Goal: Task Accomplishment & Management: Manage account settings

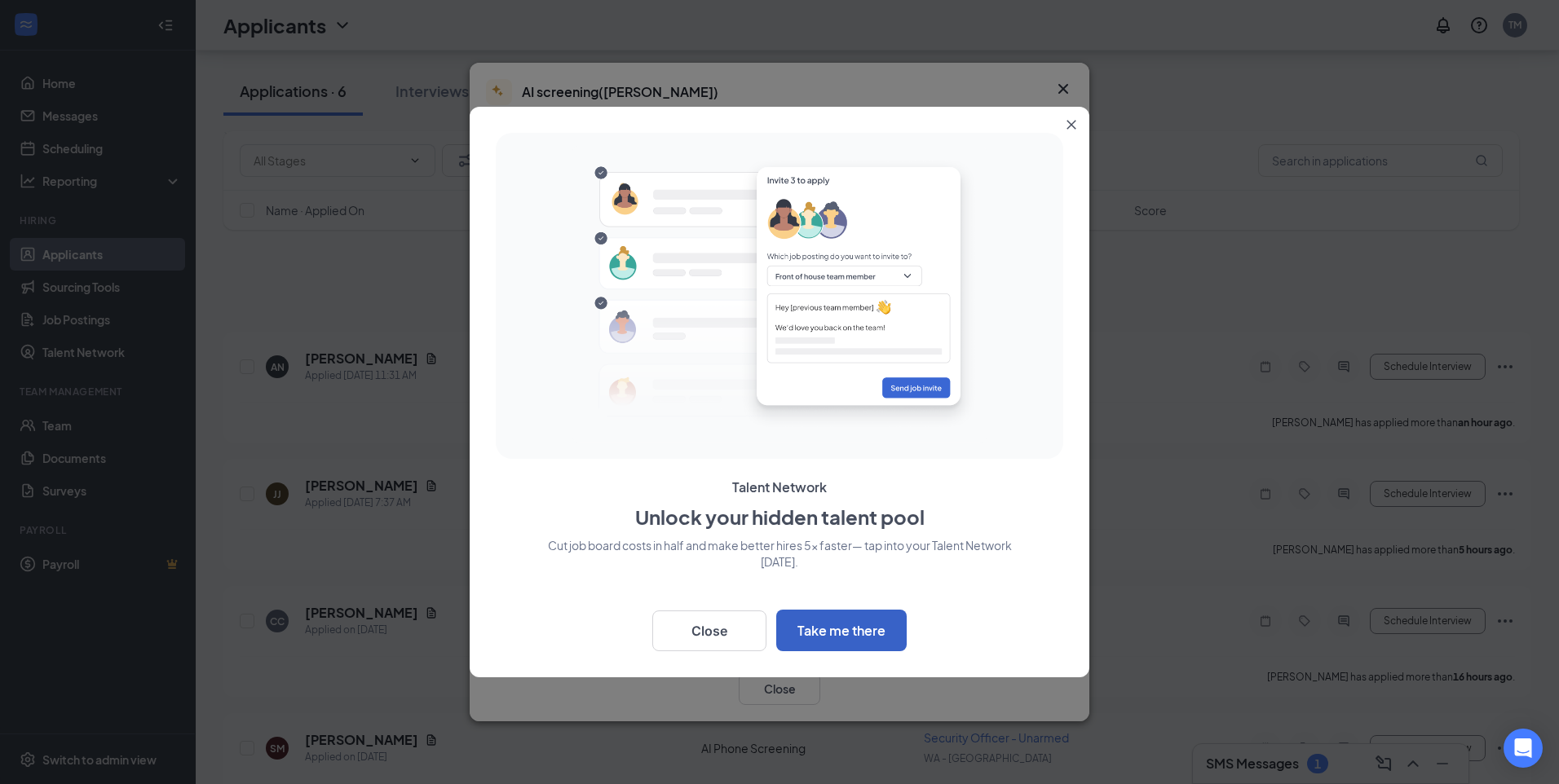
scroll to position [338, 0]
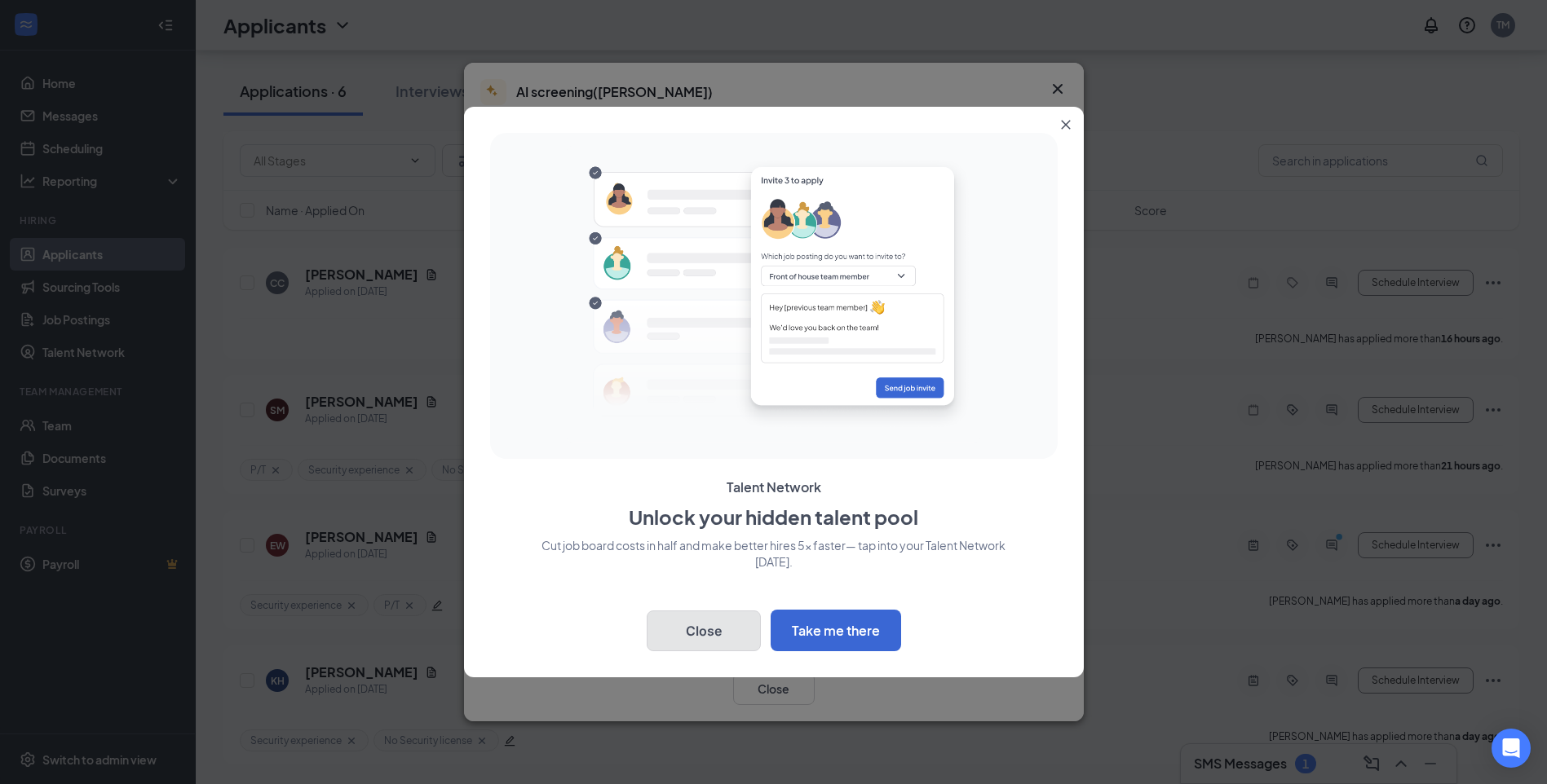
click at [715, 623] on button "Close" at bounding box center [704, 631] width 114 height 41
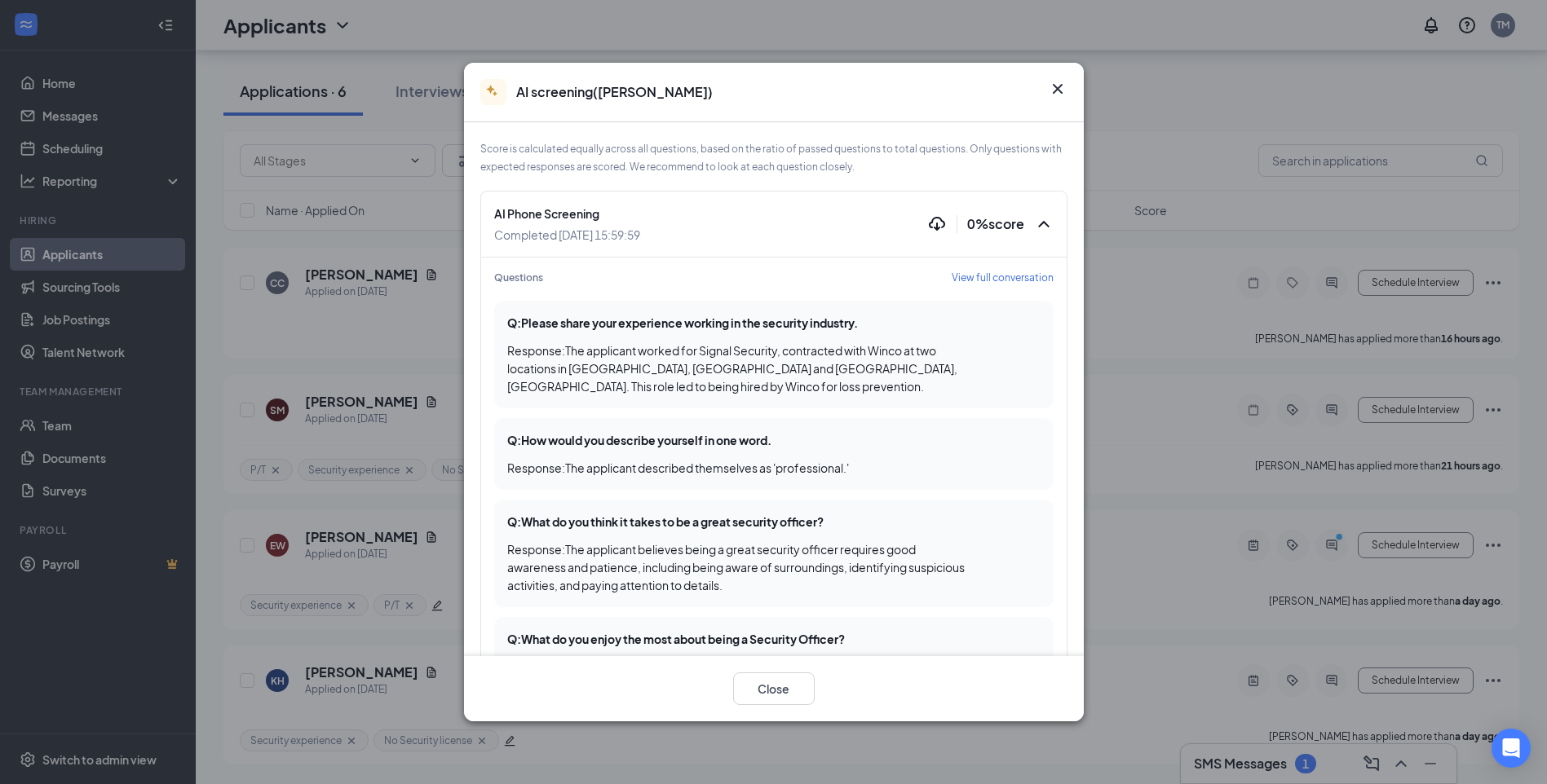
click at [1059, 86] on icon "Cross" at bounding box center [1057, 89] width 10 height 10
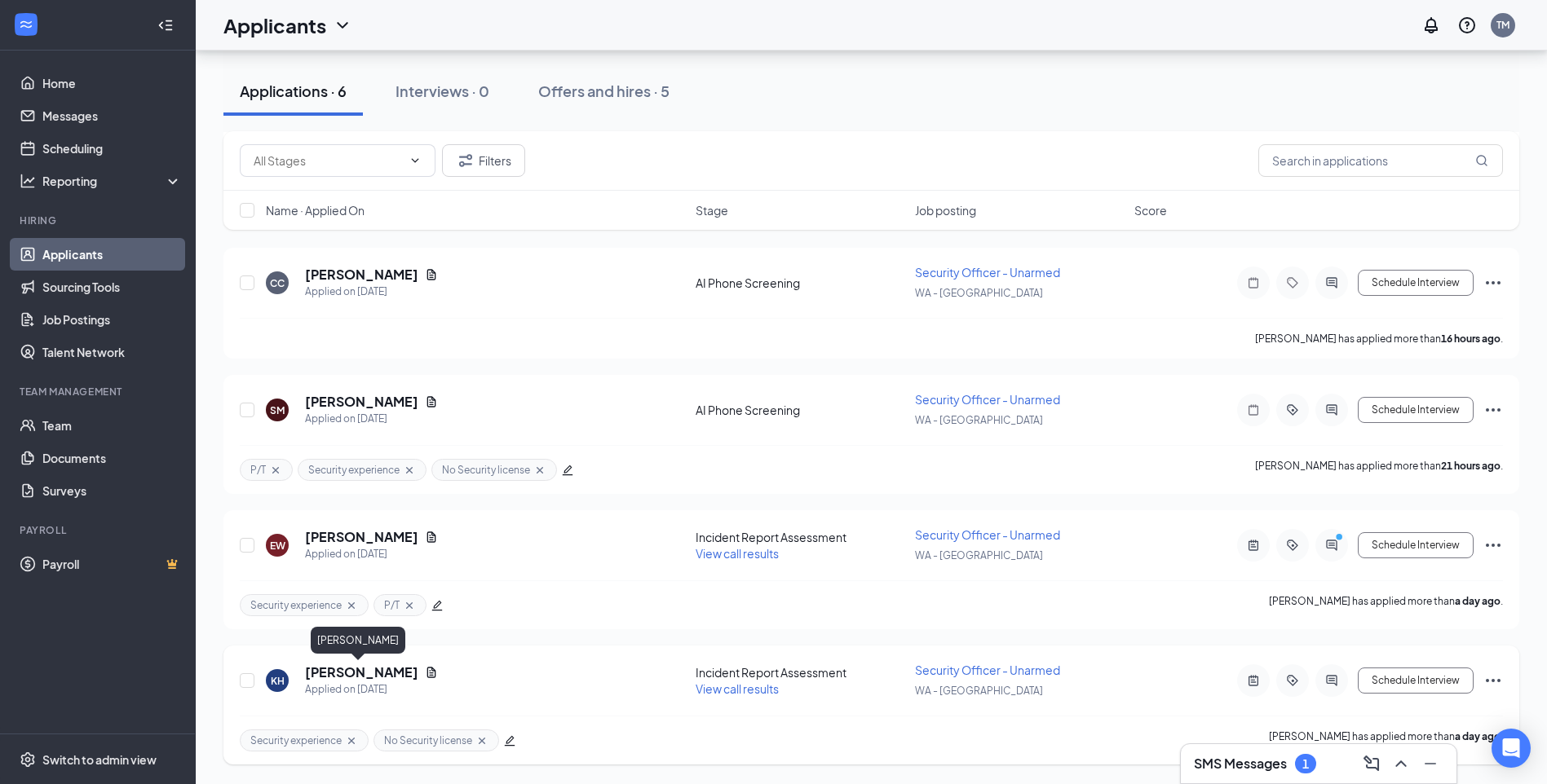
click at [320, 676] on h5 "[PERSON_NAME]" at bounding box center [362, 673] width 113 height 18
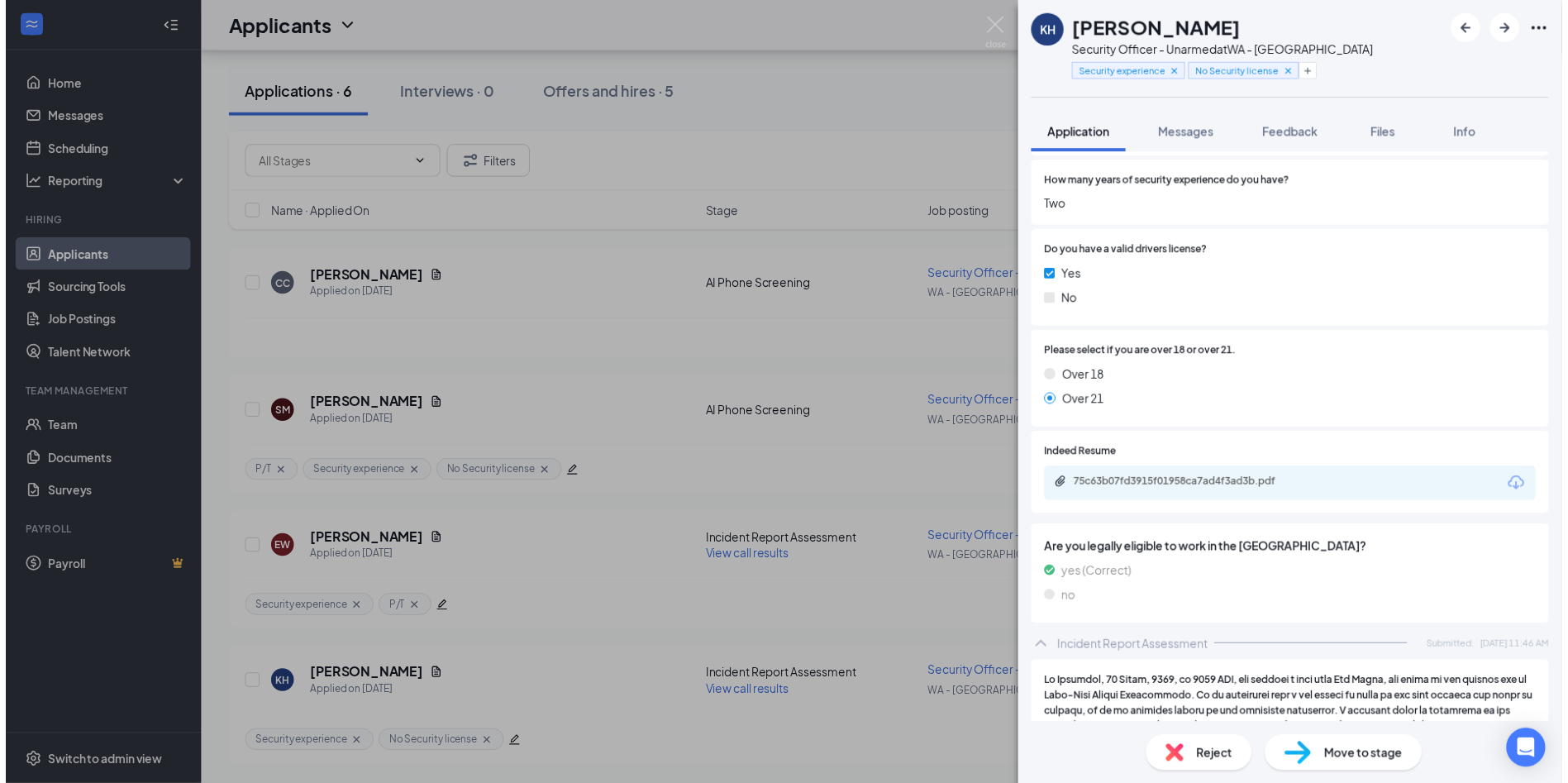
scroll to position [830, 0]
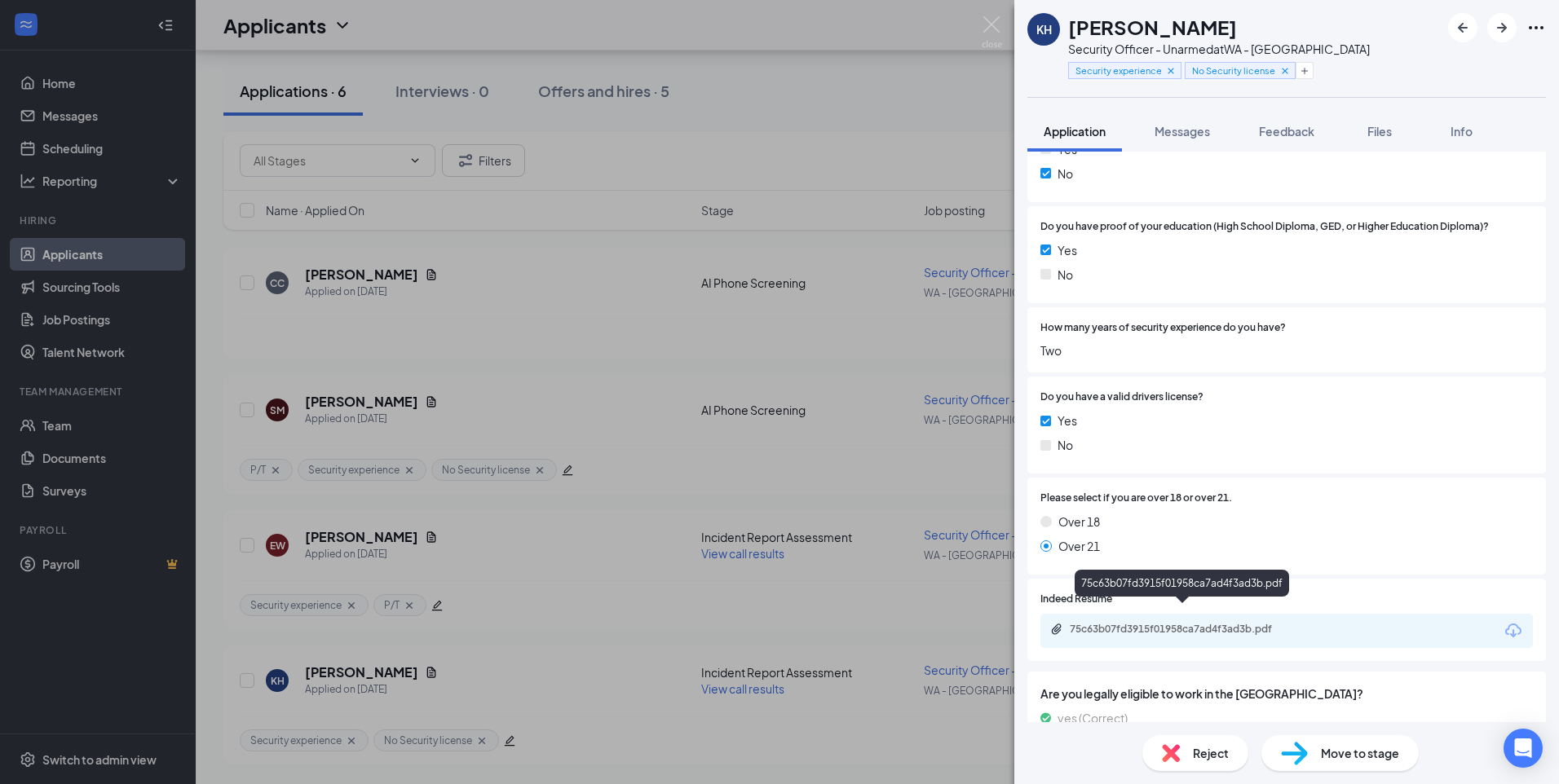
click at [1123, 623] on div "75c63b07fd3915f01958ca7ad4f3ad3b.pdf" at bounding box center [1185, 629] width 229 height 13
click at [993, 25] on img at bounding box center [992, 32] width 20 height 32
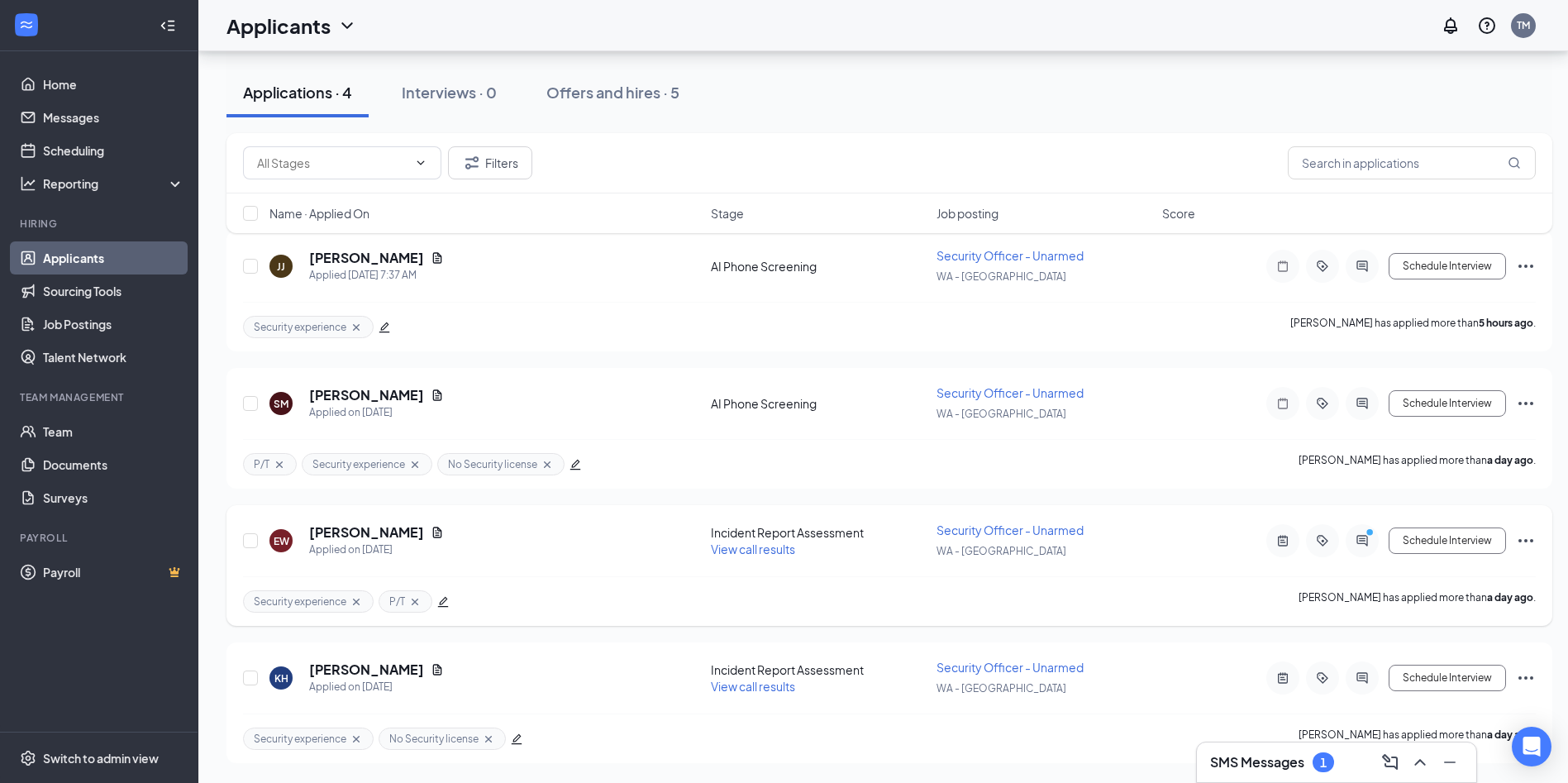
scroll to position [106, 0]
click at [338, 537] on h5 "[PERSON_NAME]" at bounding box center [366, 531] width 115 height 19
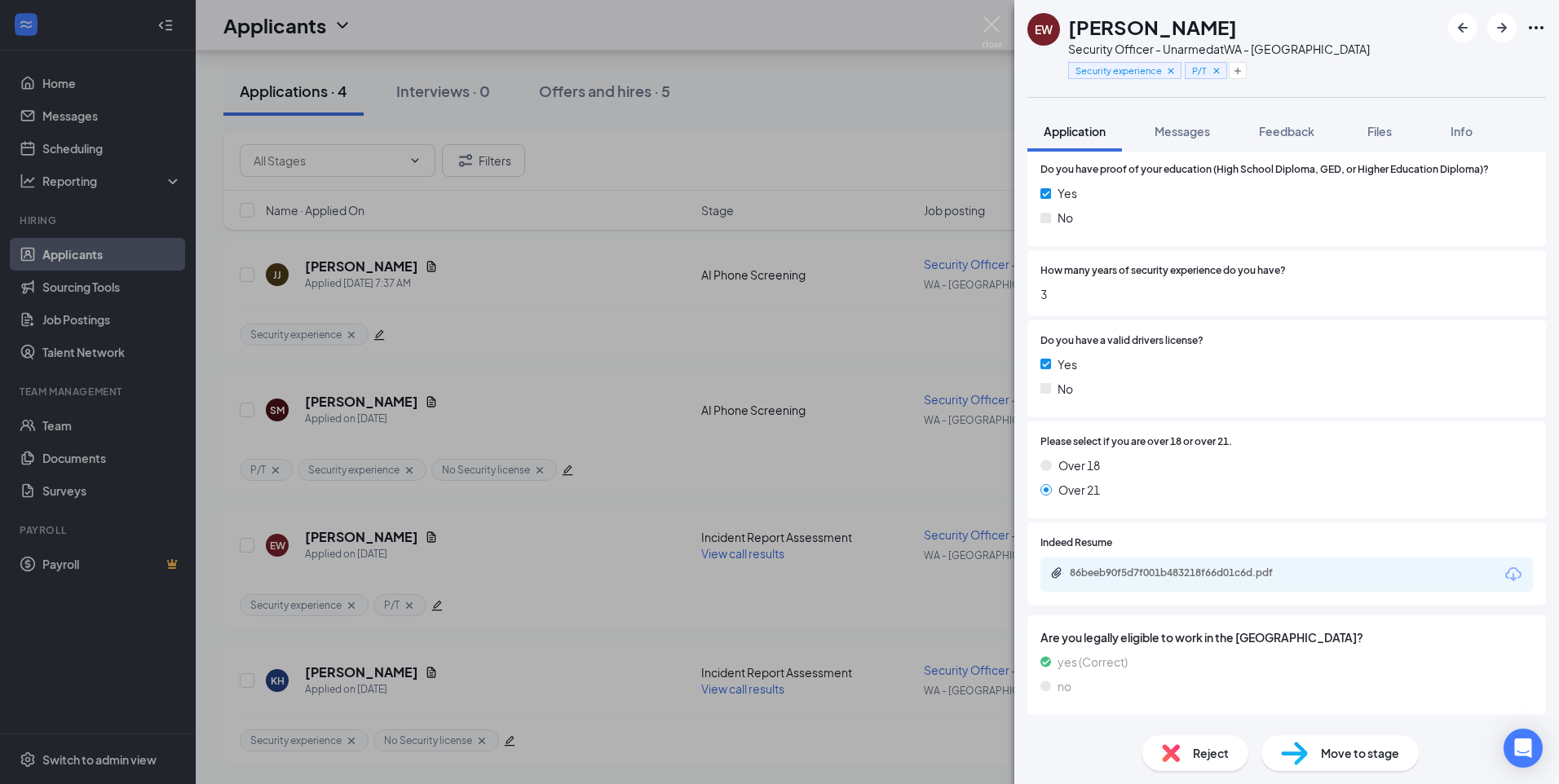
scroll to position [978, 0]
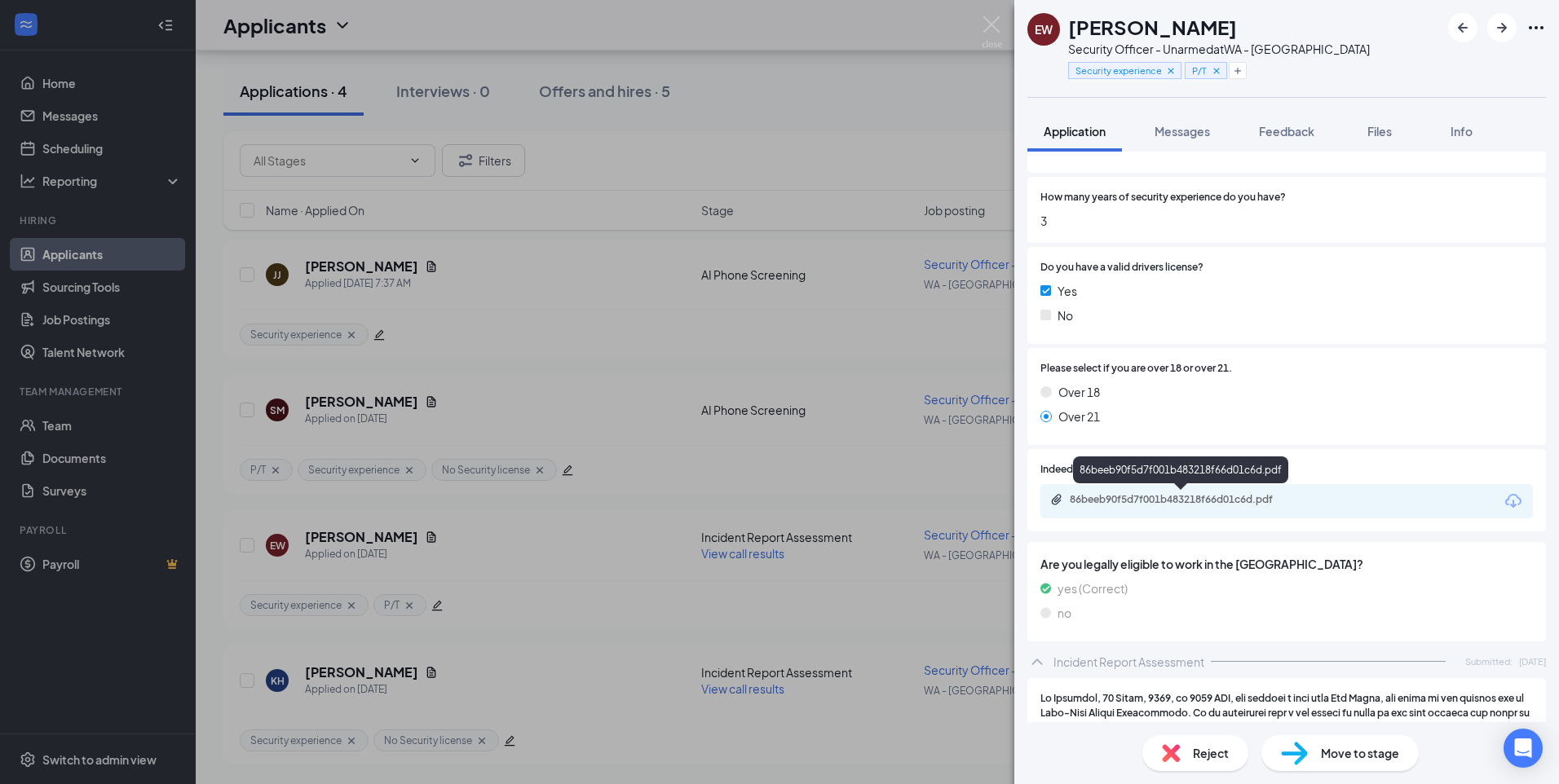
click at [1142, 495] on div "86beeb90f5d7f001b483218f66d01c6d.pdf" at bounding box center [1185, 499] width 229 height 13
click at [990, 23] on img at bounding box center [992, 32] width 20 height 32
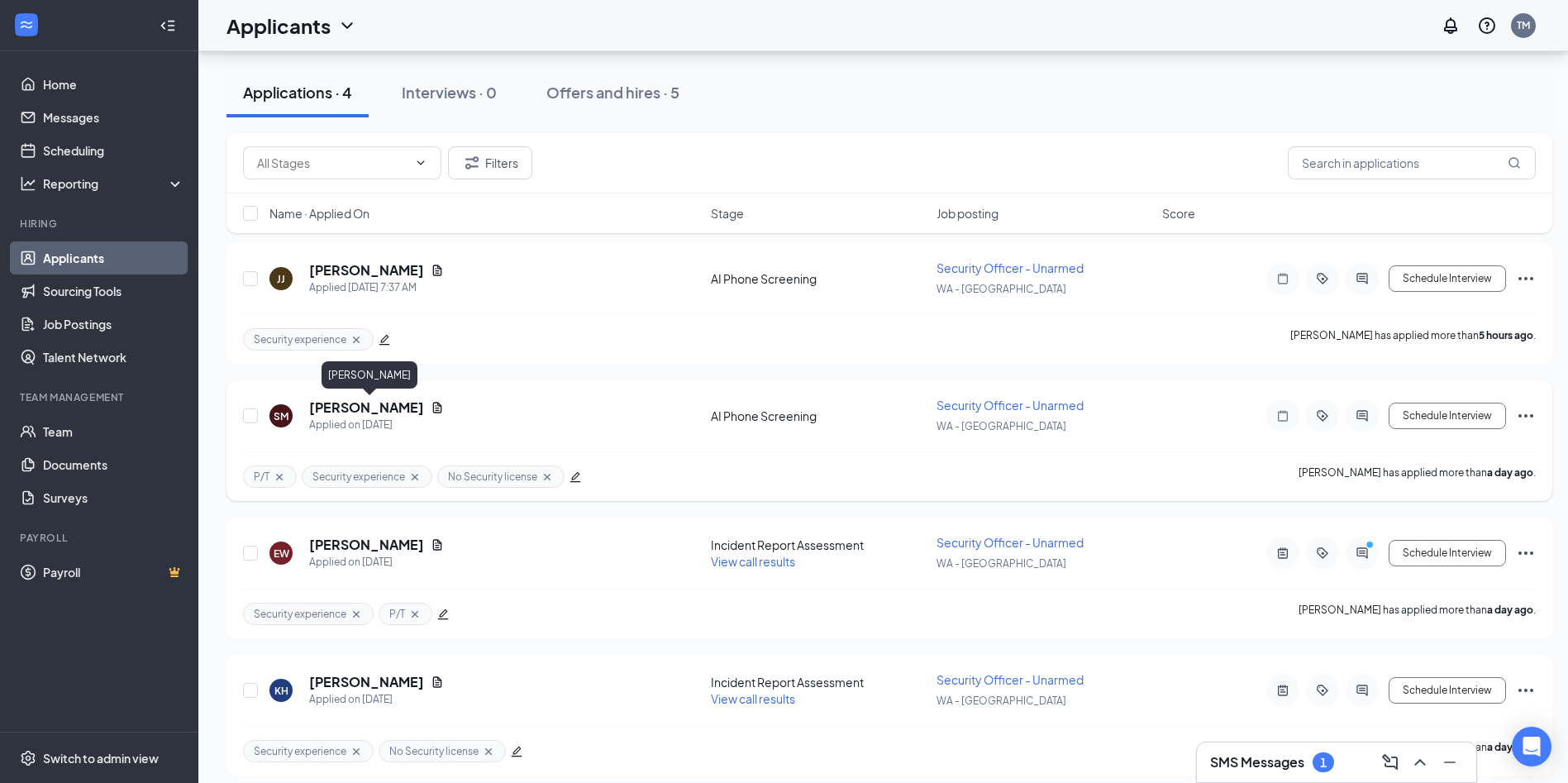
click at [347, 411] on h5 "[PERSON_NAME]" at bounding box center [366, 407] width 115 height 19
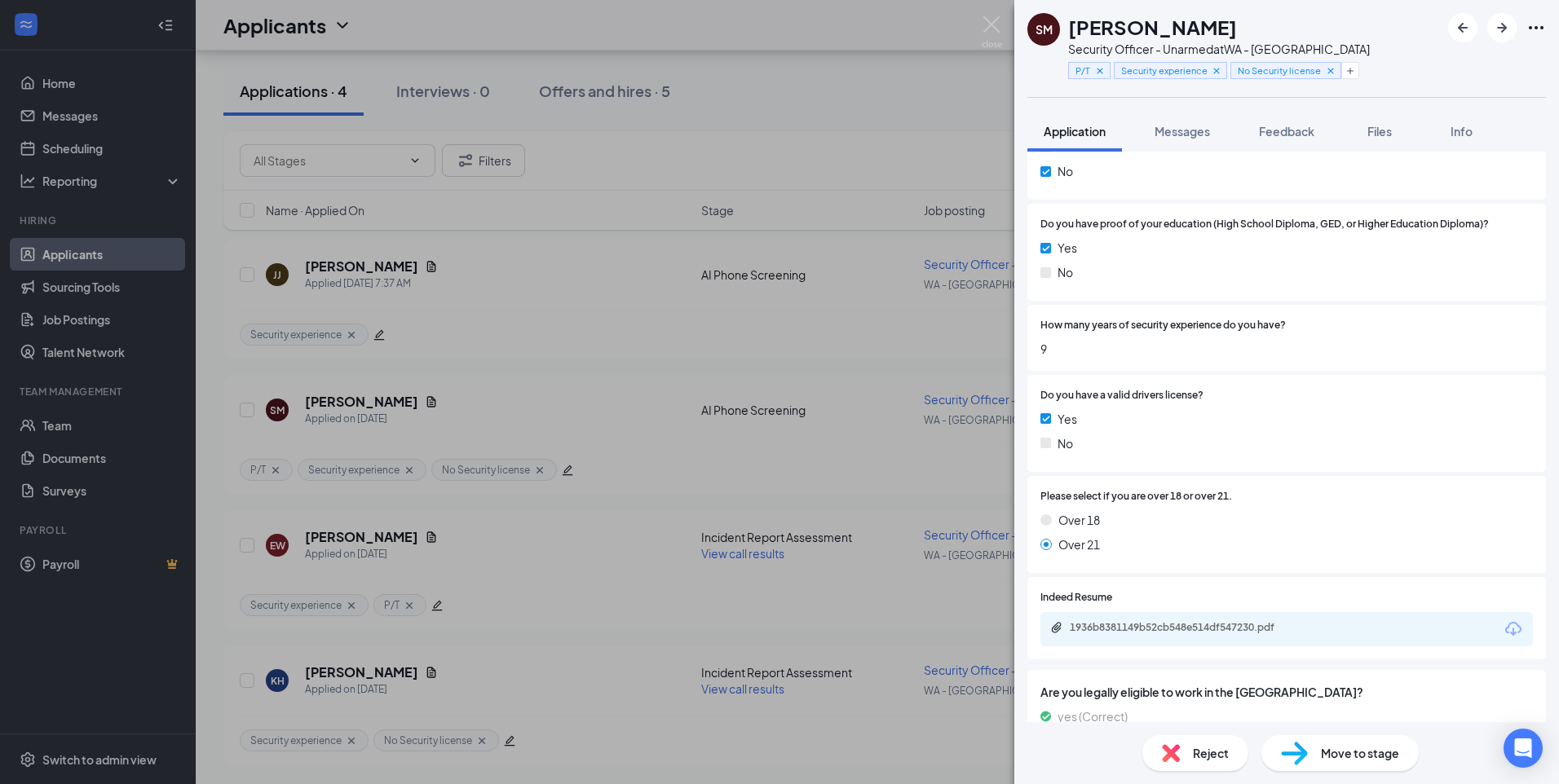
scroll to position [856, 0]
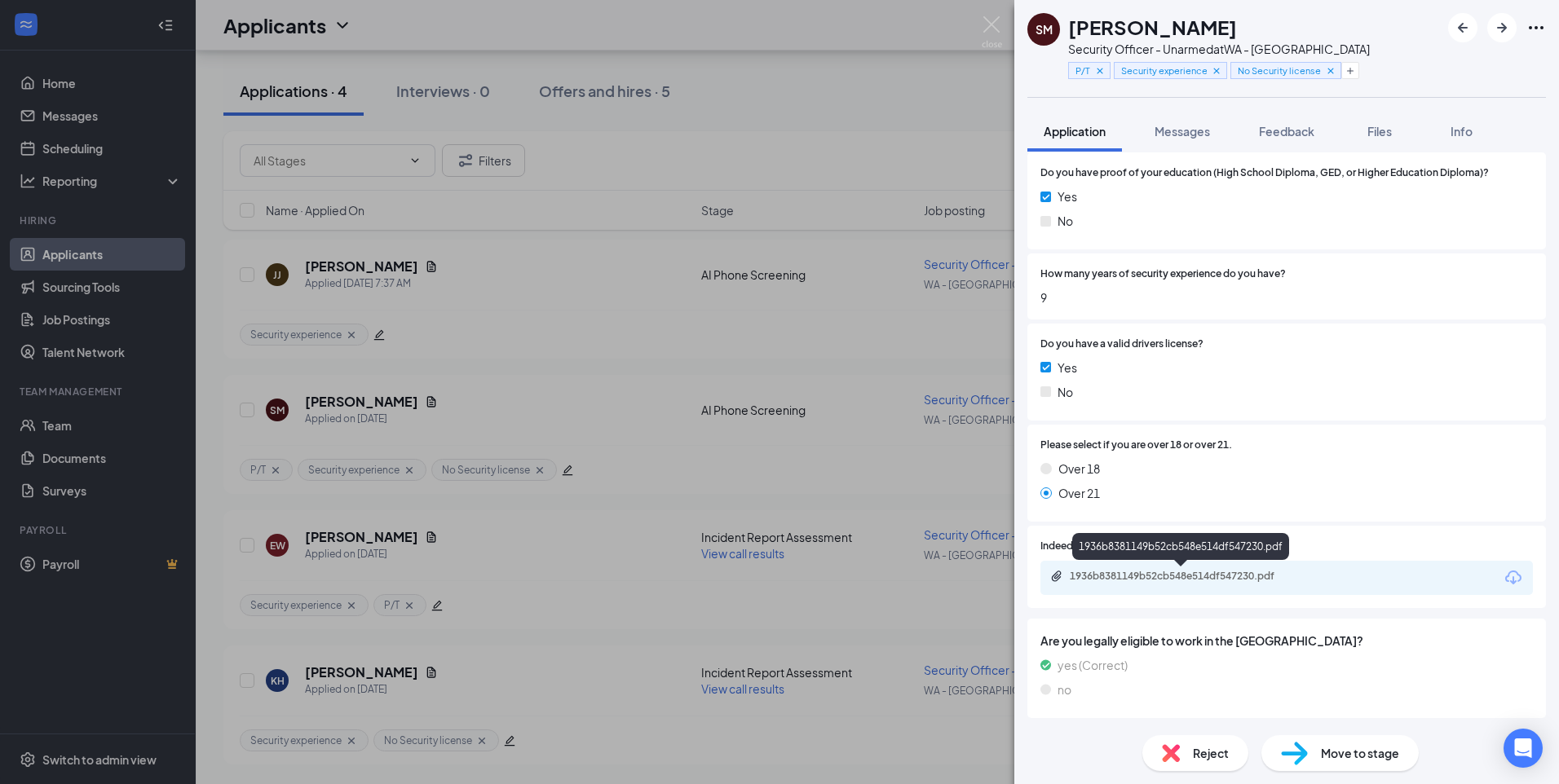
click at [1161, 573] on div "1936b8381149b52cb548e514df547230.pdf" at bounding box center [1185, 576] width 229 height 13
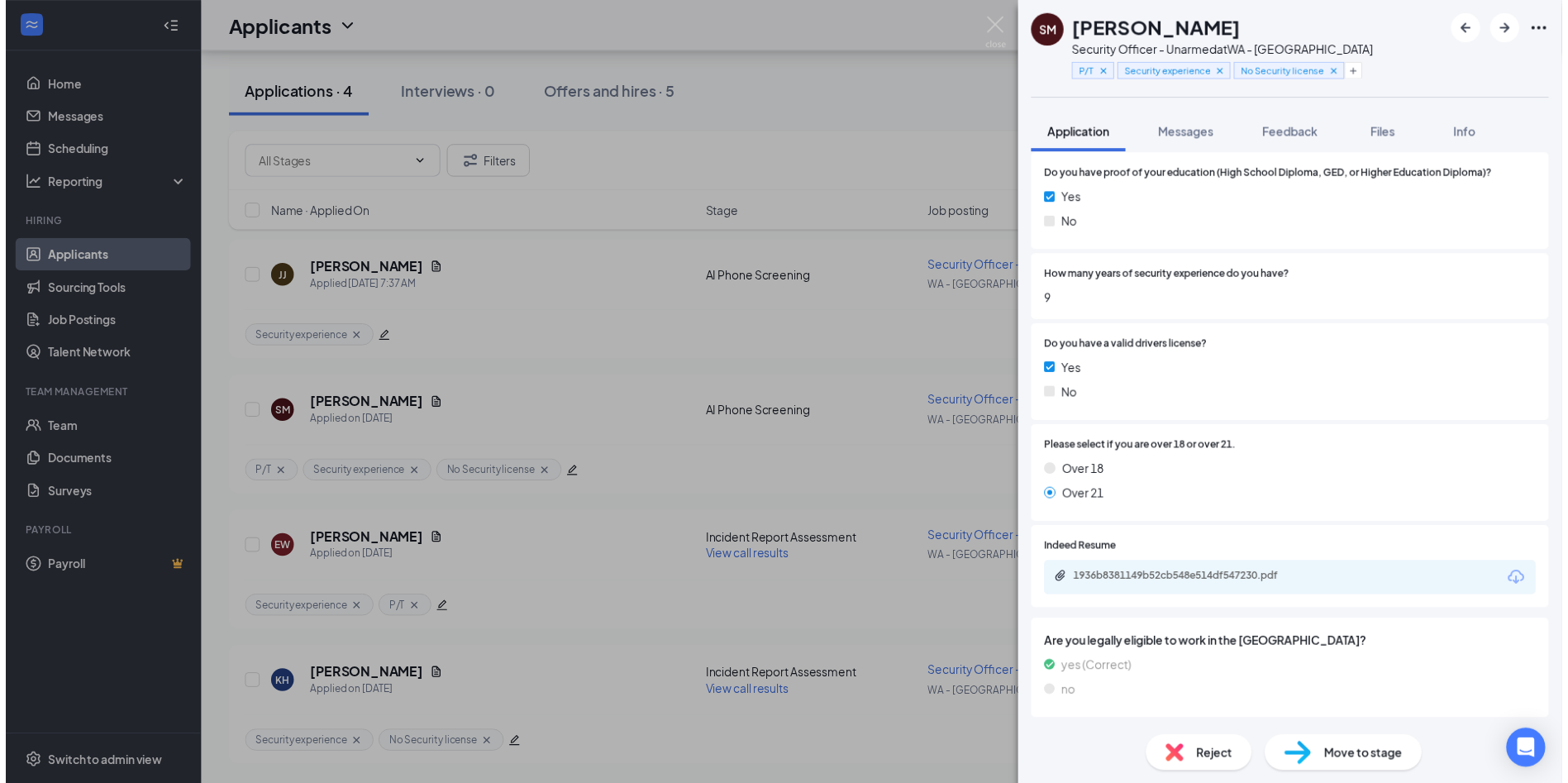
scroll to position [861, 0]
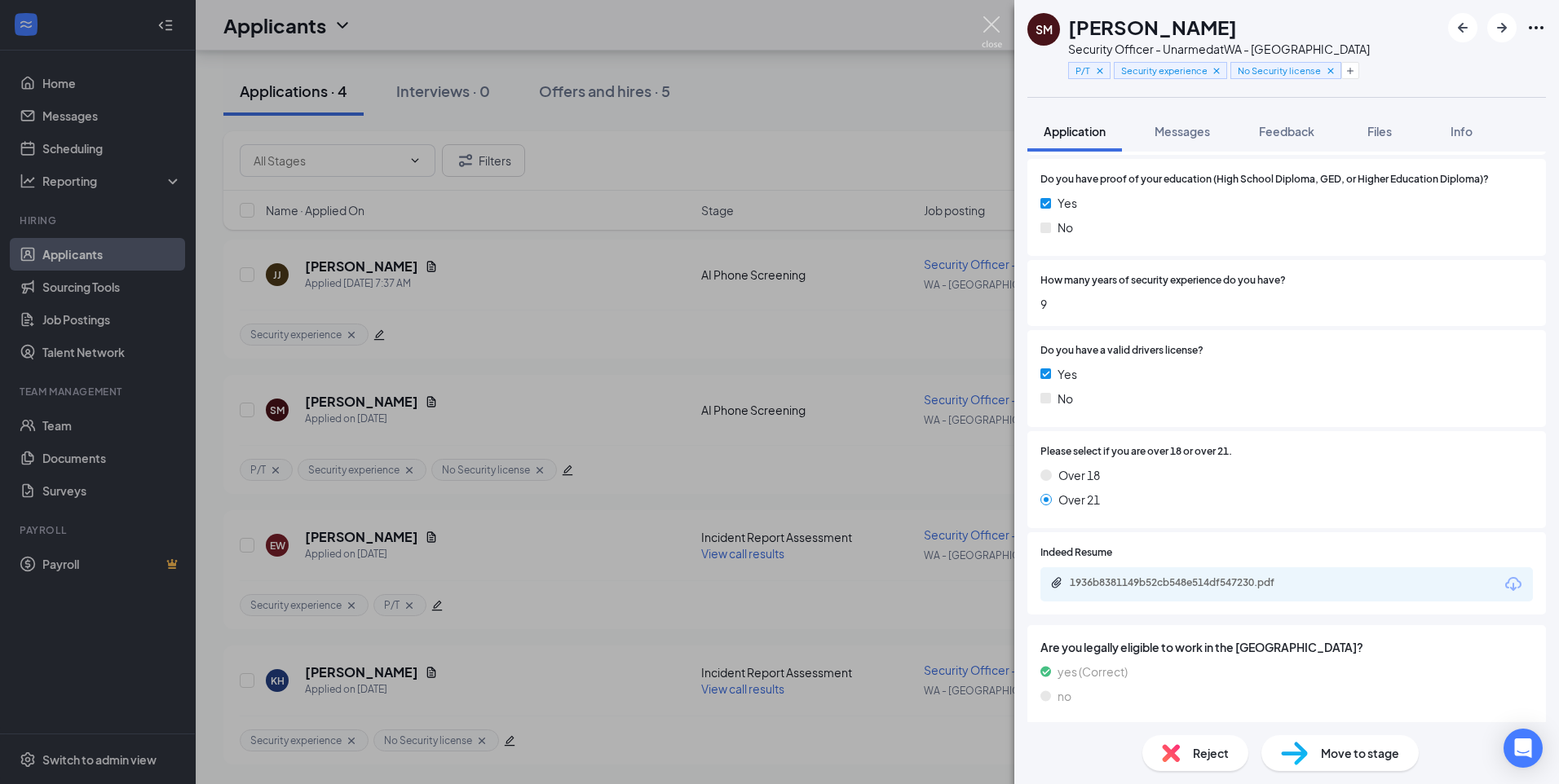
click at [997, 22] on img at bounding box center [992, 32] width 20 height 32
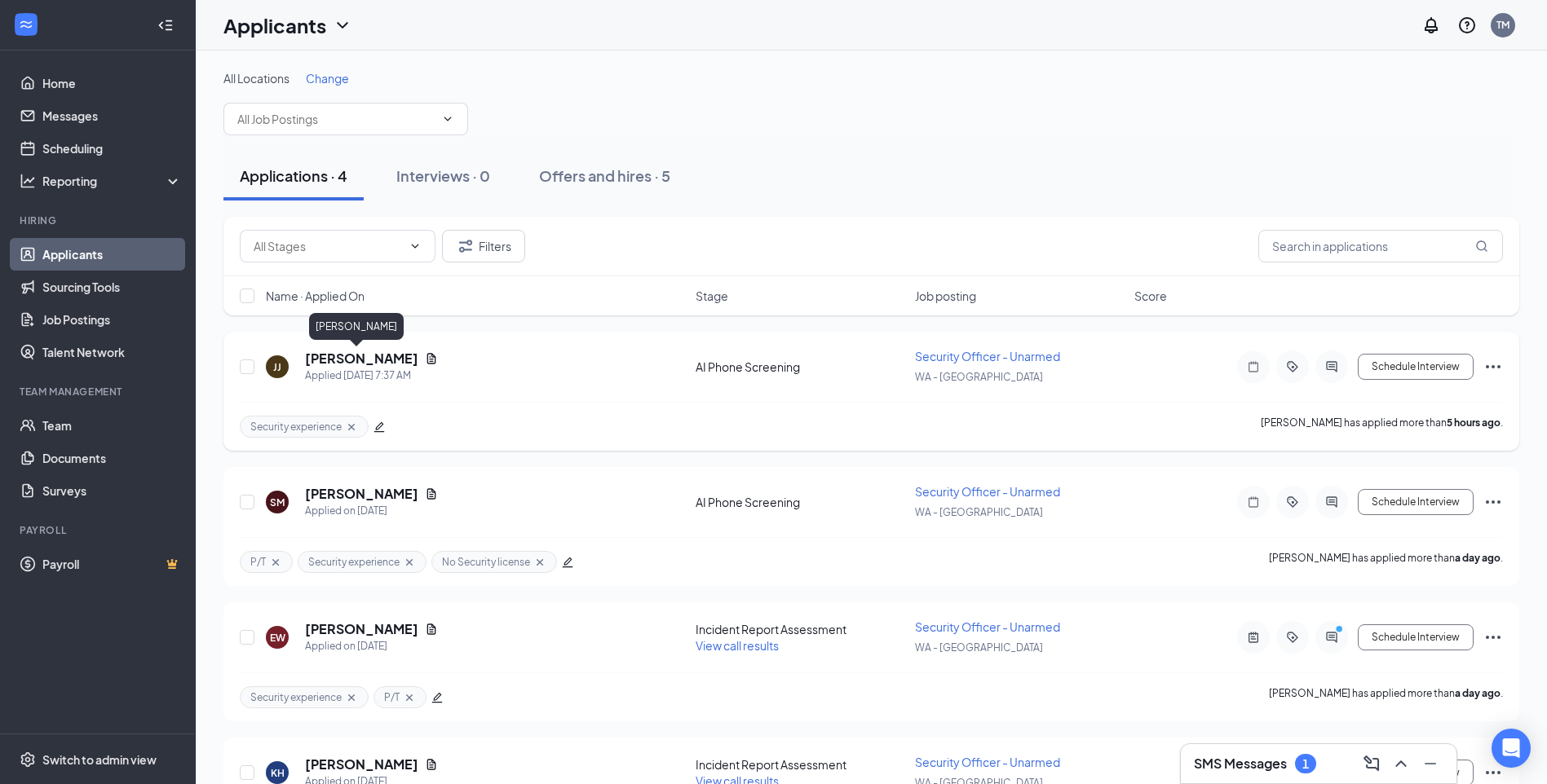
click at [354, 359] on h5 "[PERSON_NAME]" at bounding box center [362, 359] width 113 height 18
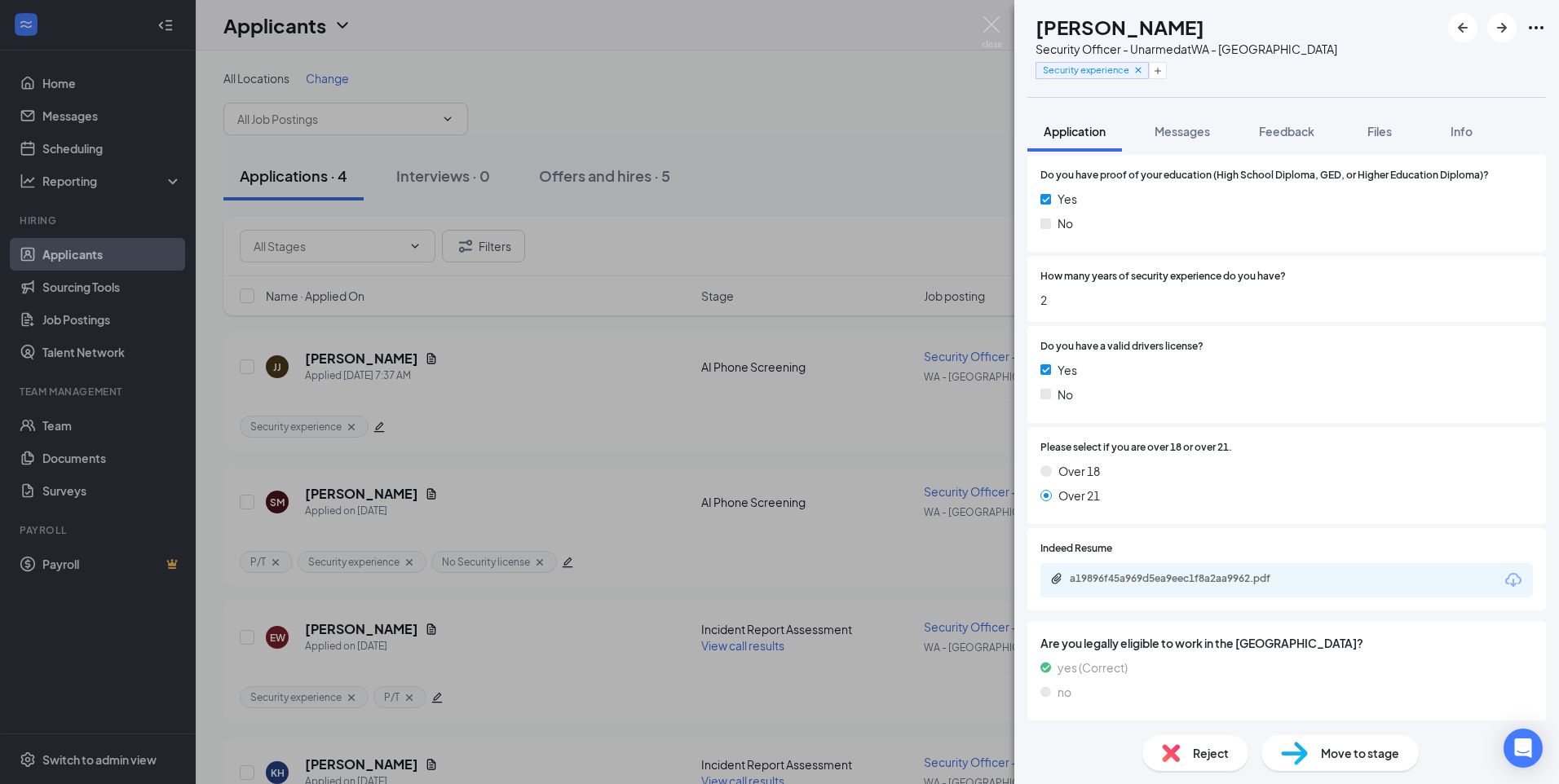
scroll to position [901, 0]
click at [1130, 569] on div "a19896f45a969d5ea9eec1f8a2aa9962.pdf" at bounding box center [1287, 578] width 493 height 34
click at [1153, 577] on div "a19896f45a969d5ea9eec1f8a2aa9962.pdf" at bounding box center [1185, 576] width 229 height 13
click at [1282, 129] on span "Feedback" at bounding box center [1287, 131] width 55 height 15
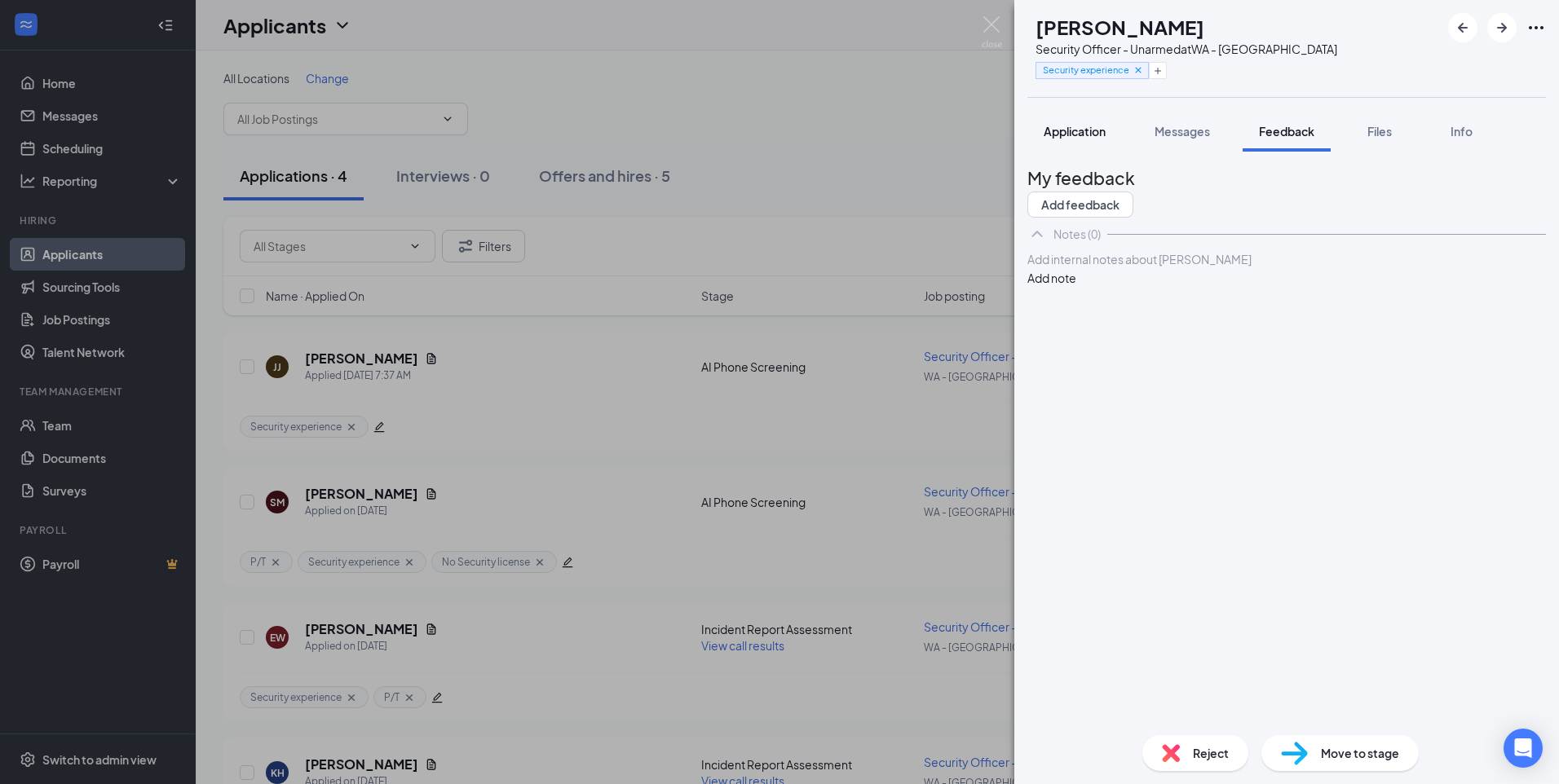
click at [1058, 136] on span "Application" at bounding box center [1075, 131] width 62 height 15
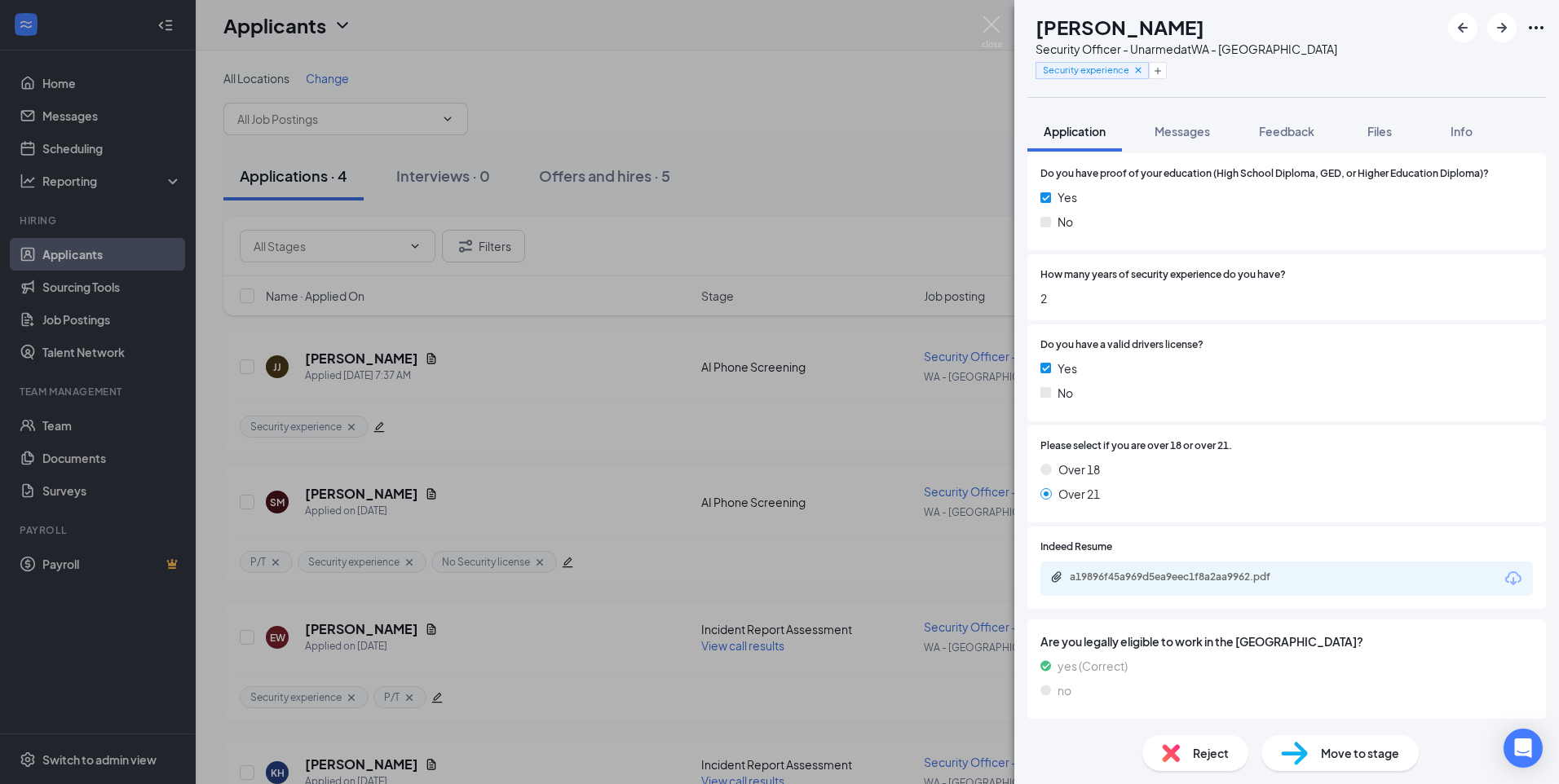
scroll to position [901, 0]
click at [375, 493] on div "[PERSON_NAME] [PERSON_NAME] Security Officer - Unarmed at [GEOGRAPHIC_DATA] - R…" at bounding box center [780, 392] width 1559 height 784
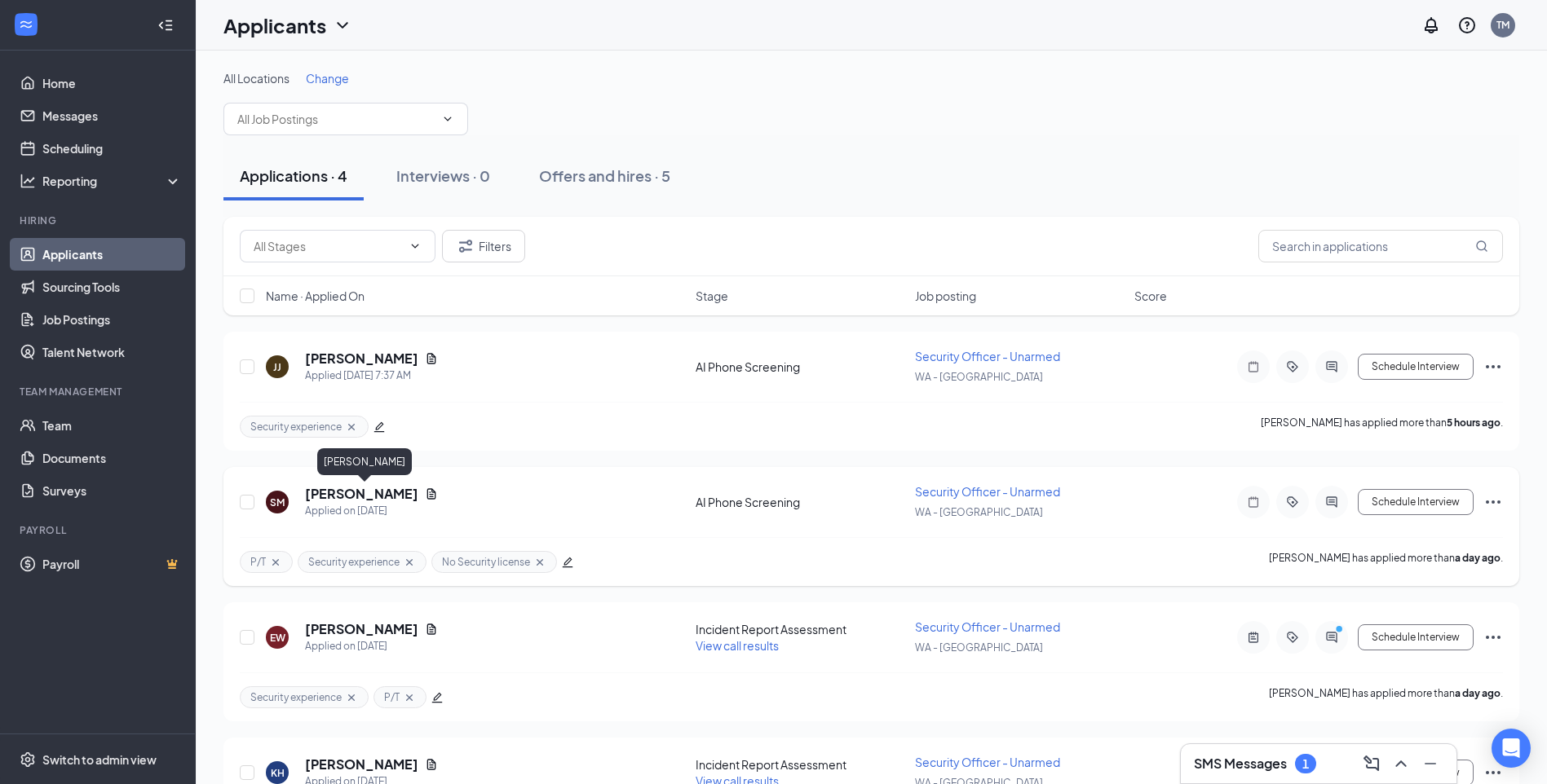
click at [398, 487] on h5 "[PERSON_NAME]" at bounding box center [362, 493] width 113 height 18
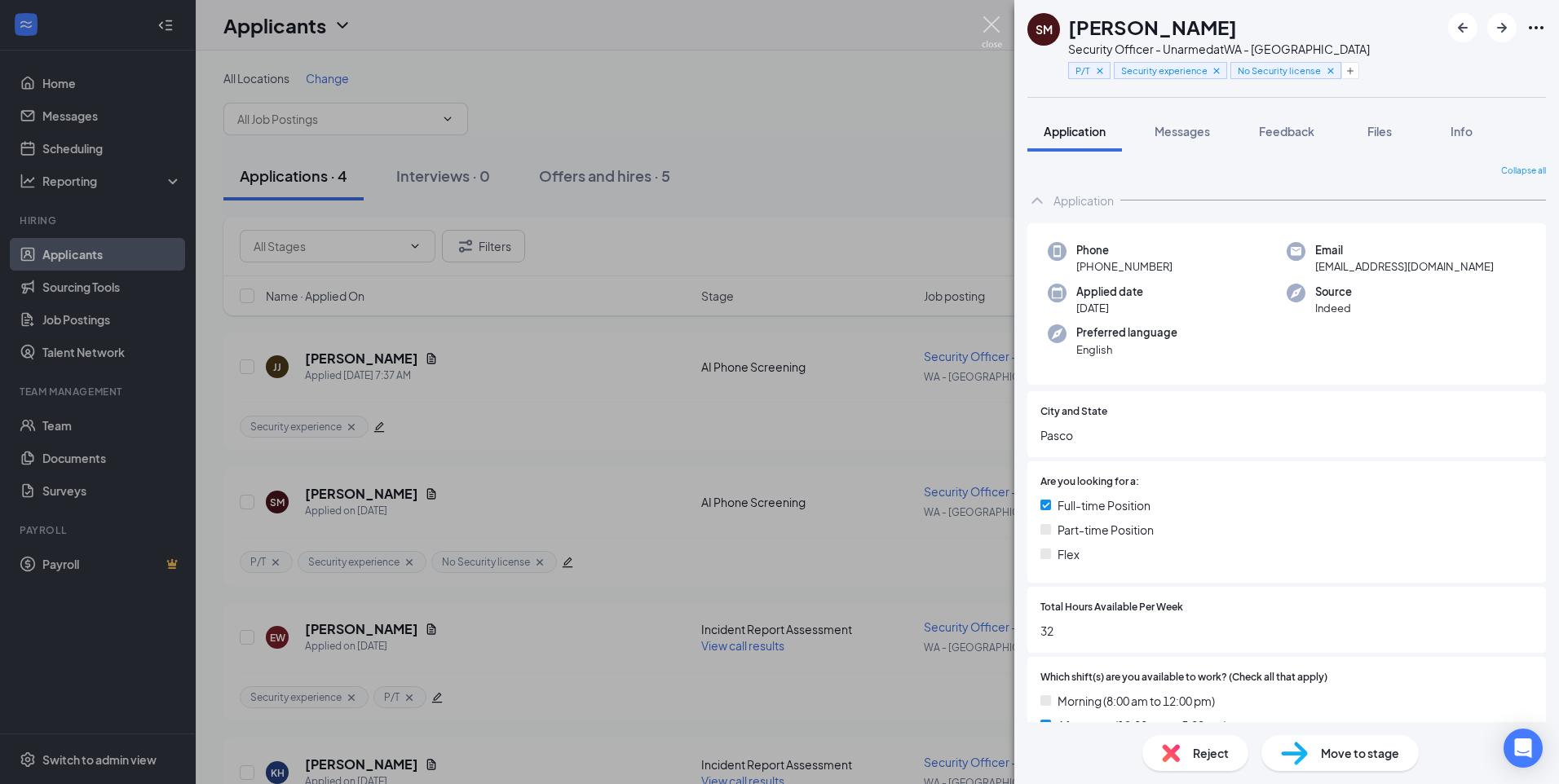
click at [986, 26] on img at bounding box center [992, 32] width 20 height 32
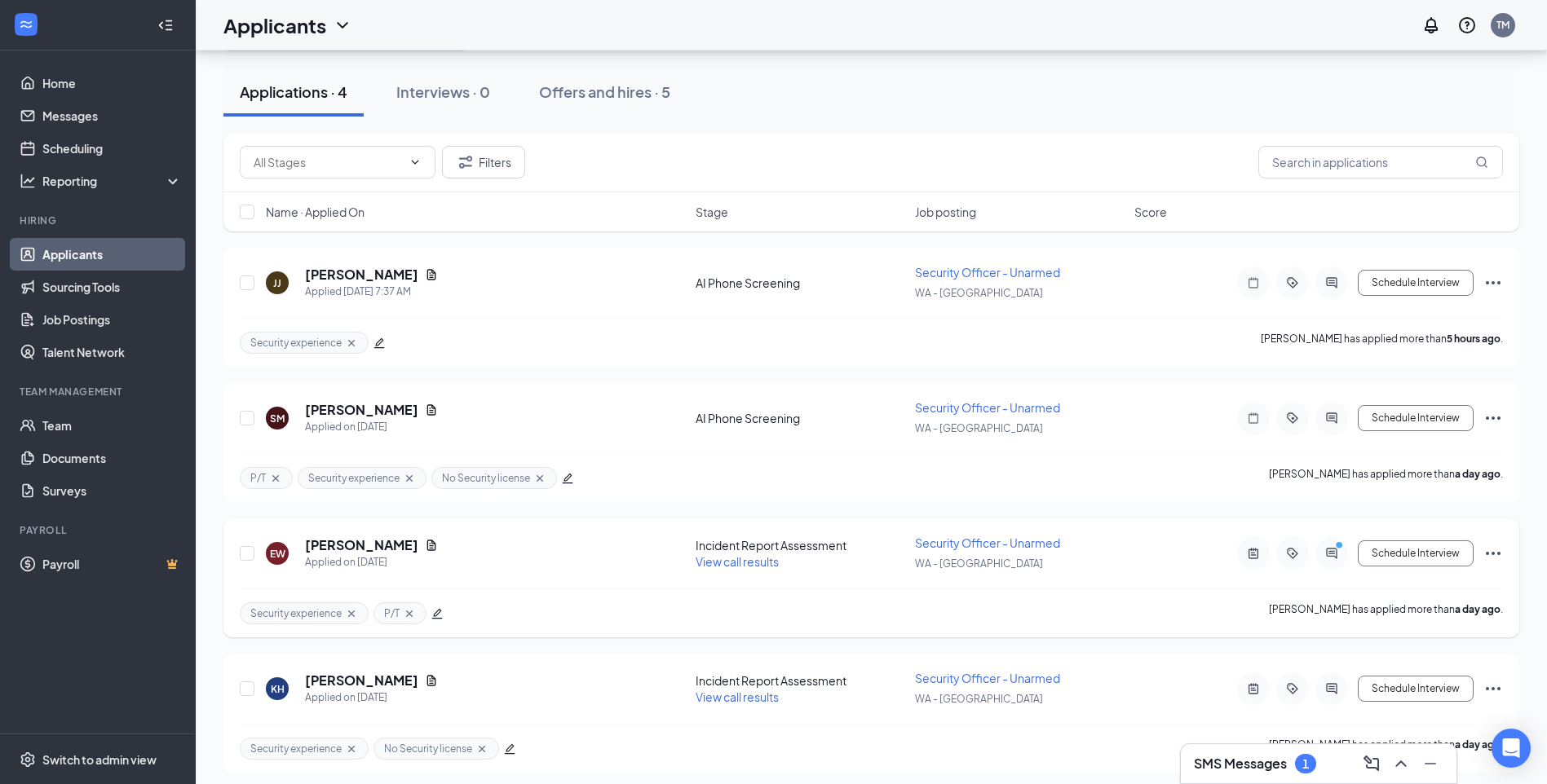
scroll to position [92, 0]
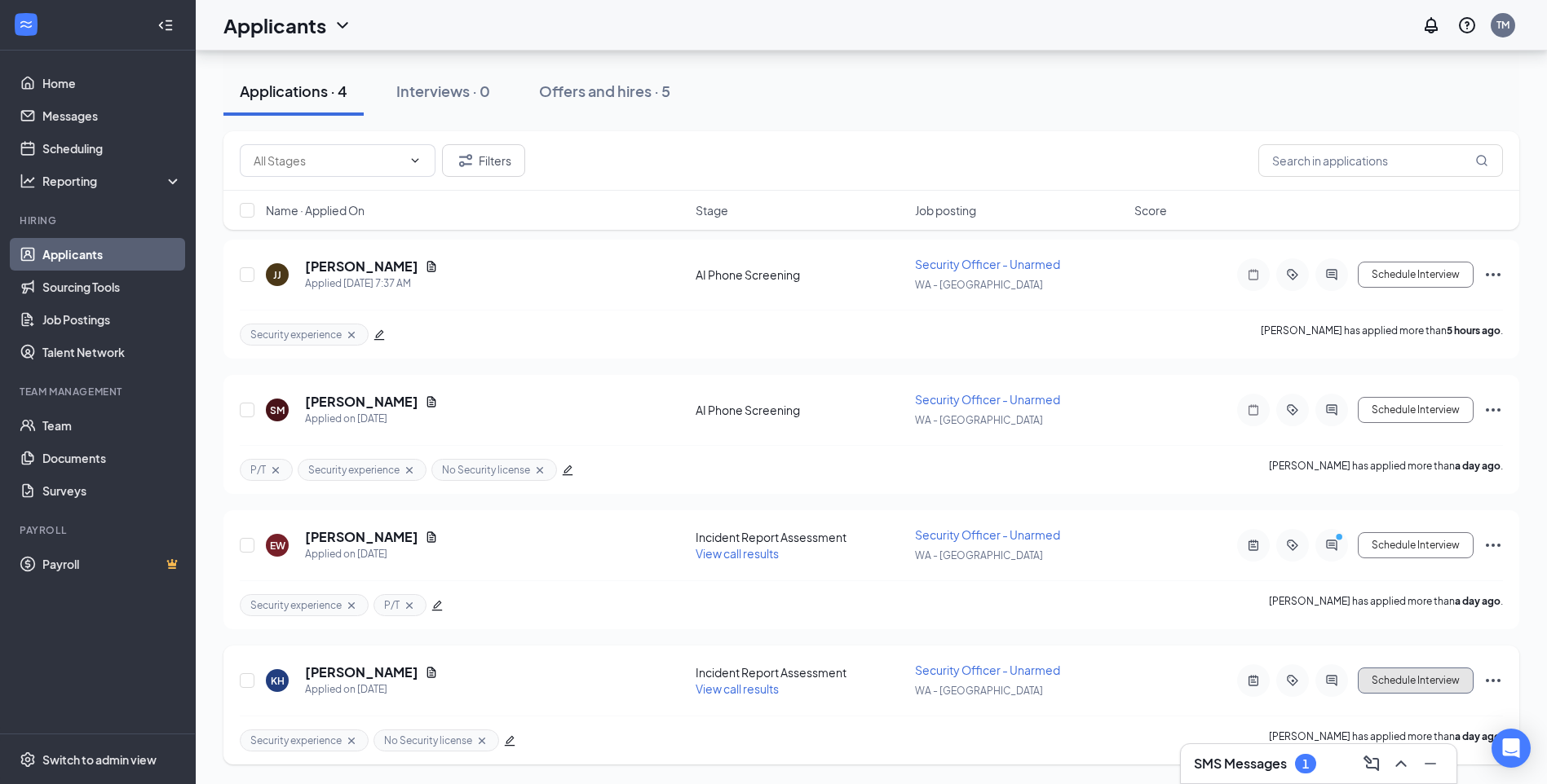
click at [1435, 678] on button "Schedule Interview" at bounding box center [1414, 680] width 115 height 26
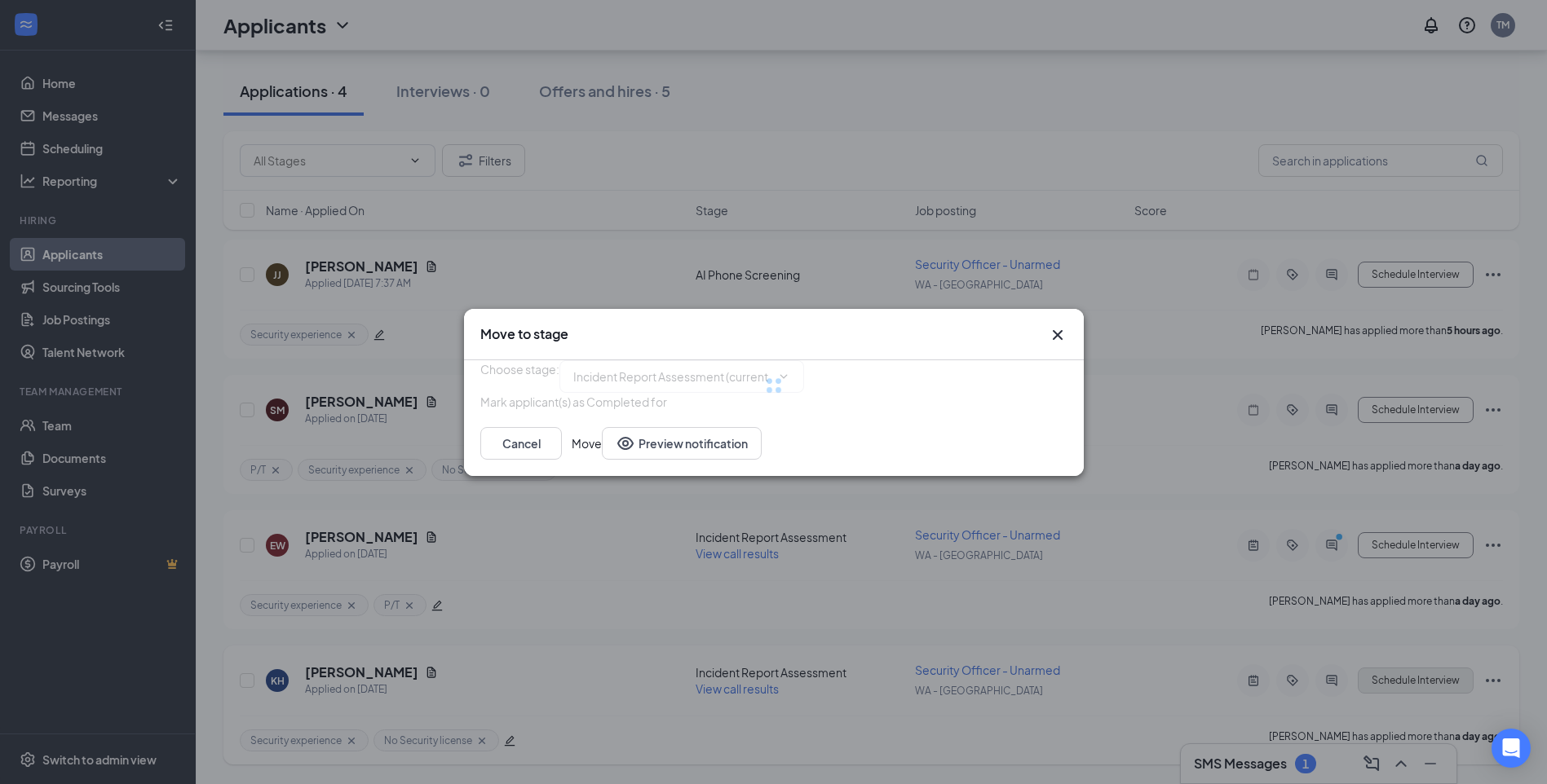
type input "Phone Interview (next stage)"
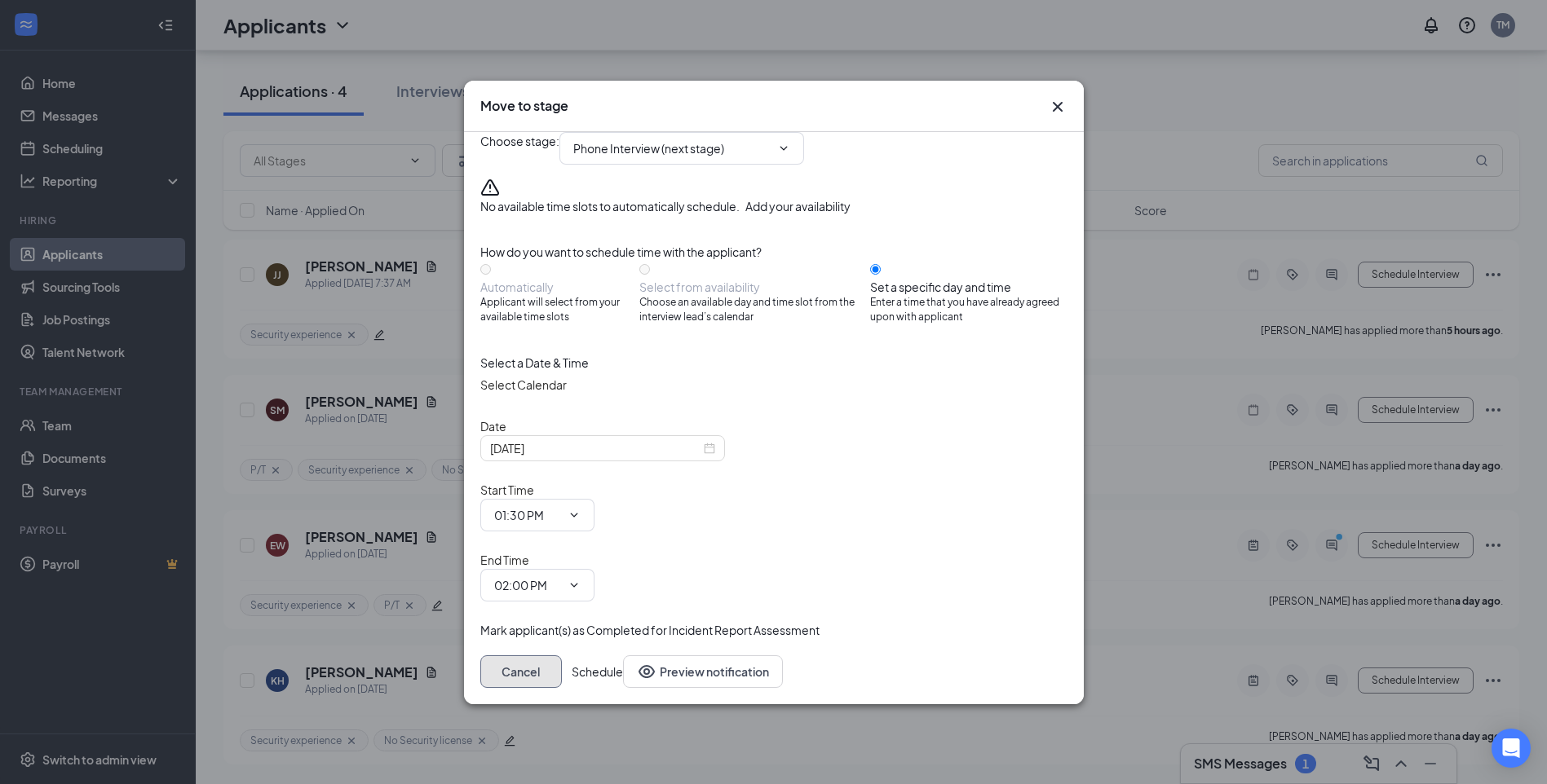
click at [562, 655] on button "Cancel" at bounding box center [521, 672] width 81 height 33
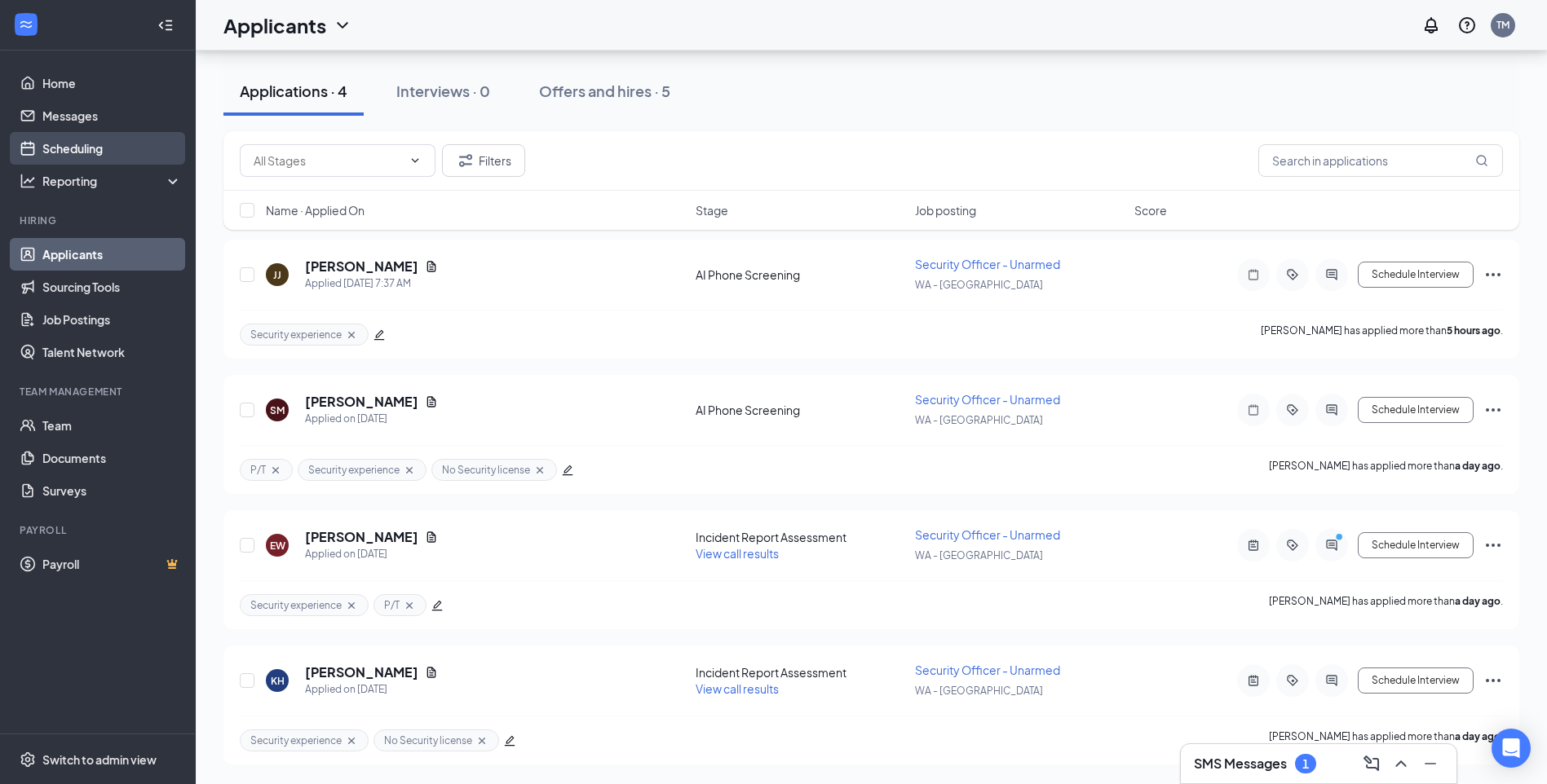
click at [80, 150] on link "Scheduling" at bounding box center [112, 148] width 140 height 33
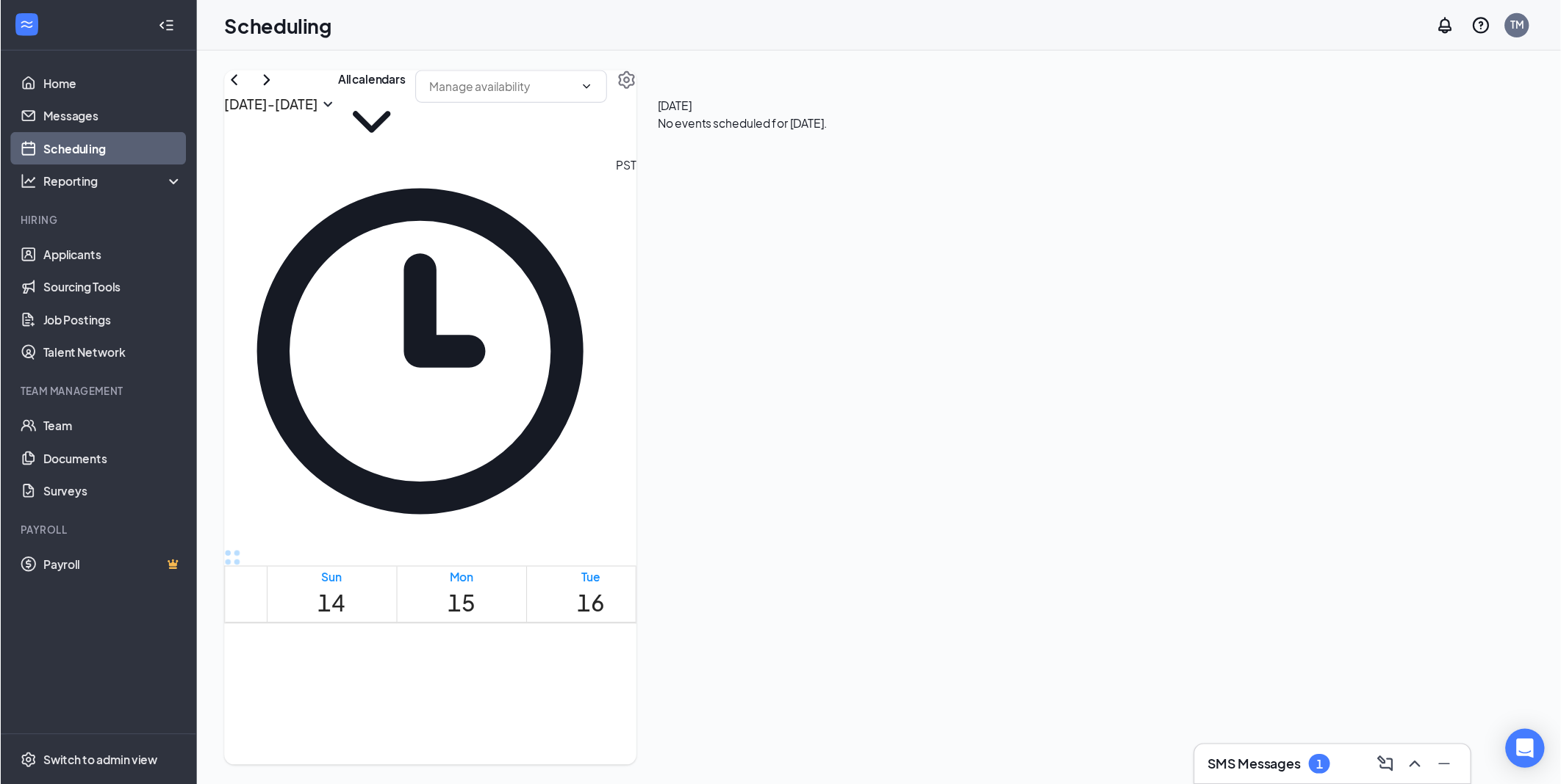
scroll to position [869, 0]
